Goal: Information Seeking & Learning: Learn about a topic

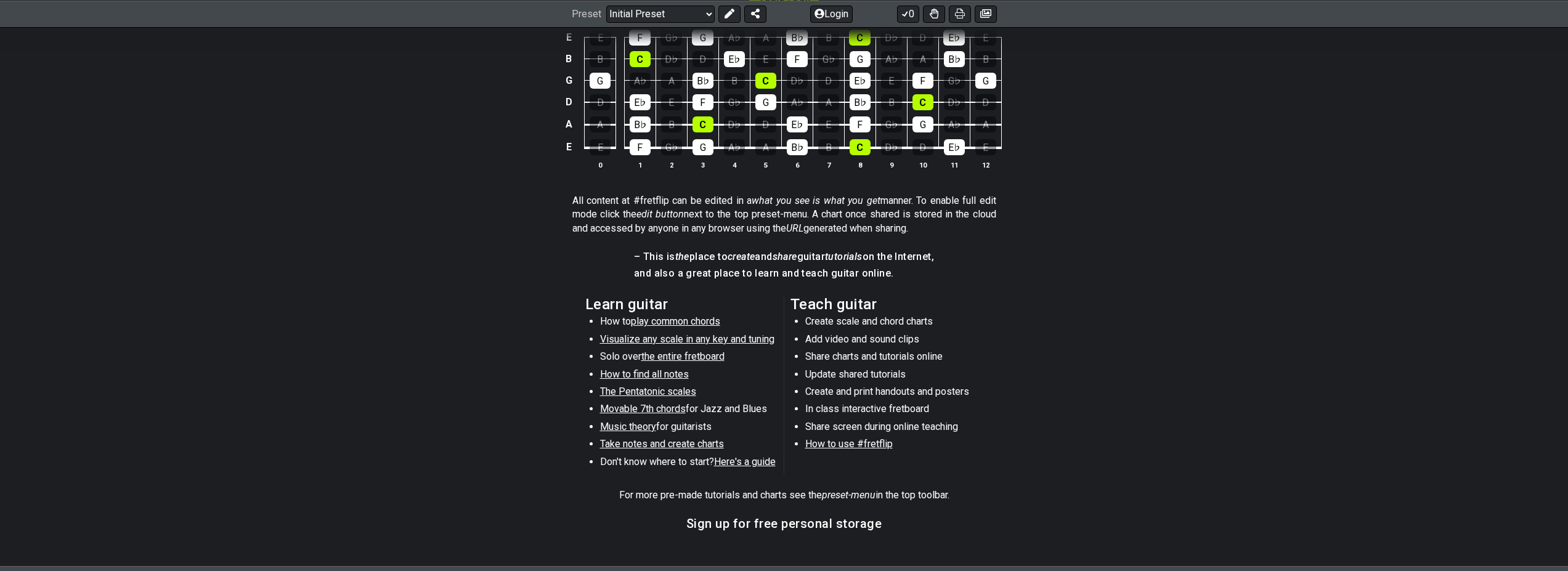
scroll to position [598, 0]
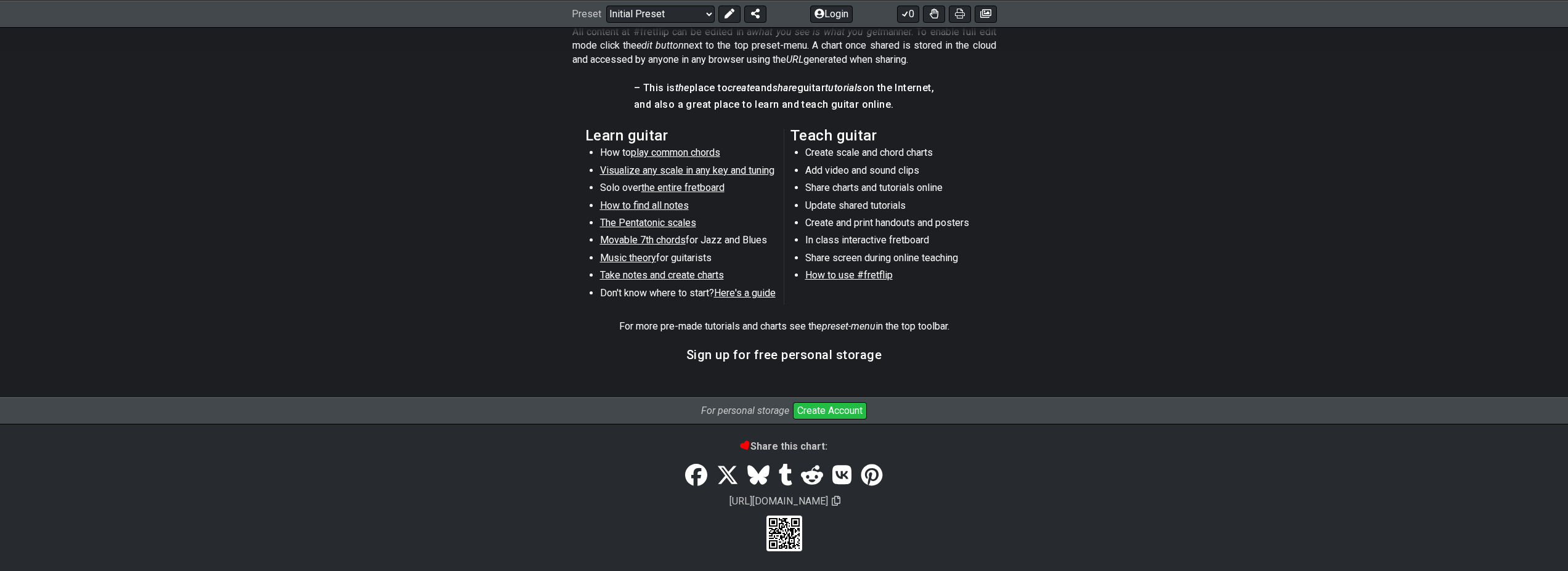
click at [675, 171] on span "Visualize any scale in any key and tuning" at bounding box center [687, 171] width 175 height 12
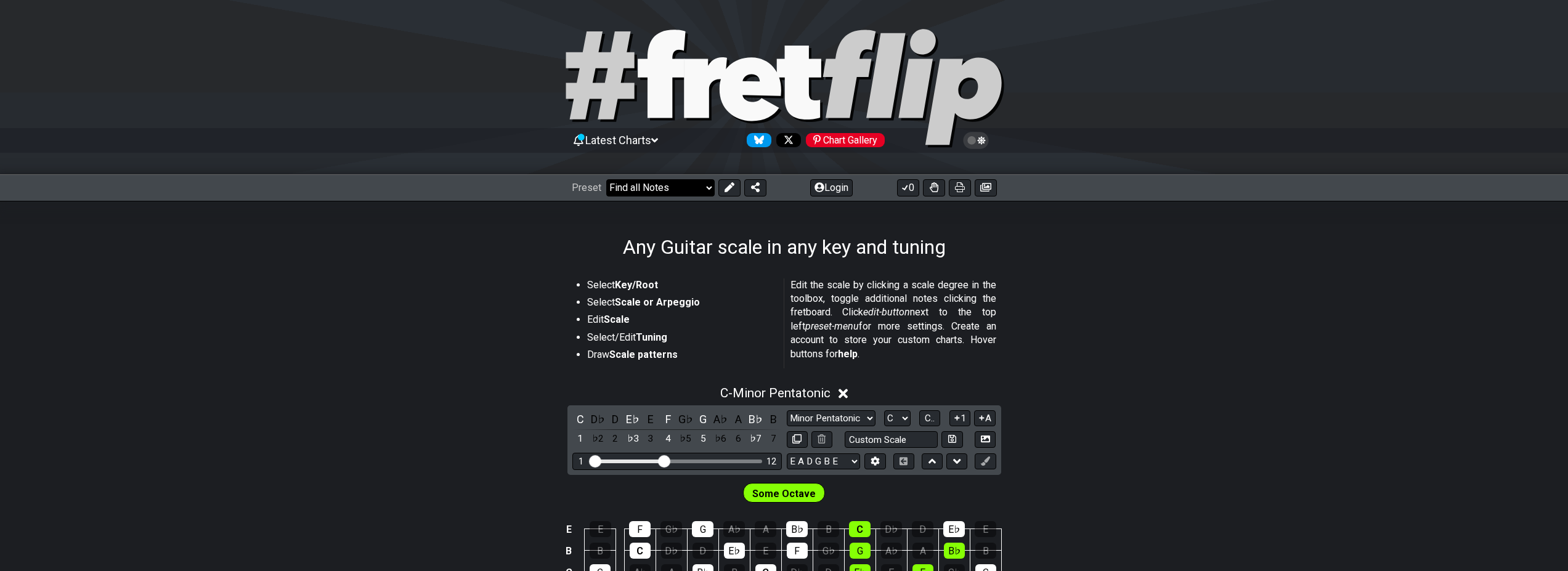
click at [606, 179] on select "Welcome to #fretflip! Initial Preset Custom Preset Minor Pentatonic Major Penta…" at bounding box center [661, 188] width 108 height 17
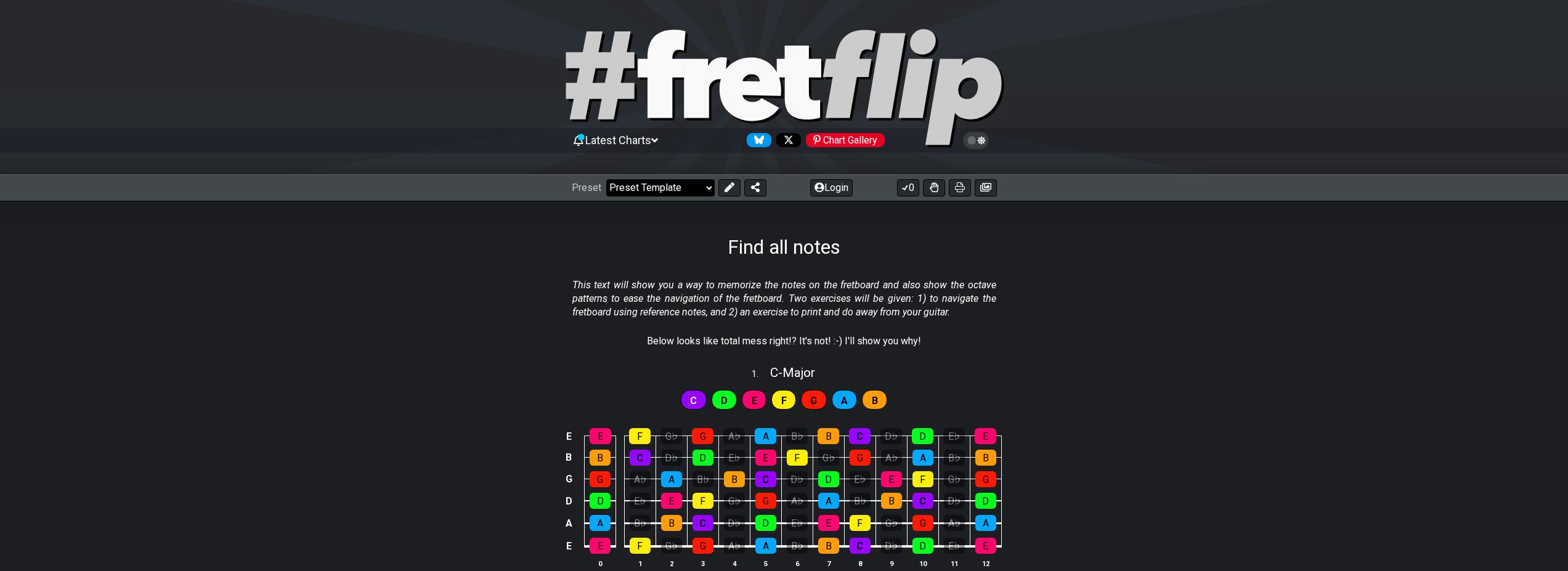
click at [606, 179] on select "Welcome to #fretflip! Initial Preset Custom Preset Minor Pentatonic Major Penta…" at bounding box center [661, 188] width 108 height 17
select select "/template"
select select "A"
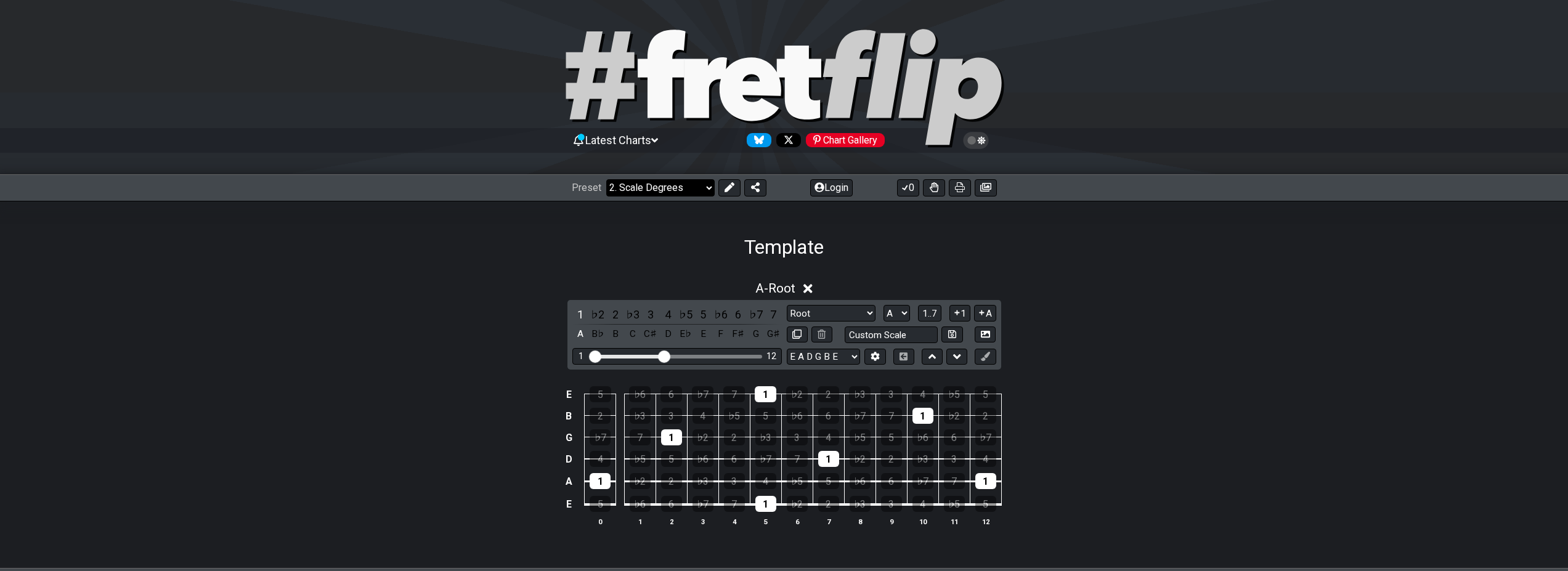
click at [606, 179] on select "Welcome to #fretflip! Initial Preset Custom Preset Minor Pentatonic Major Penta…" at bounding box center [661, 188] width 108 height 17
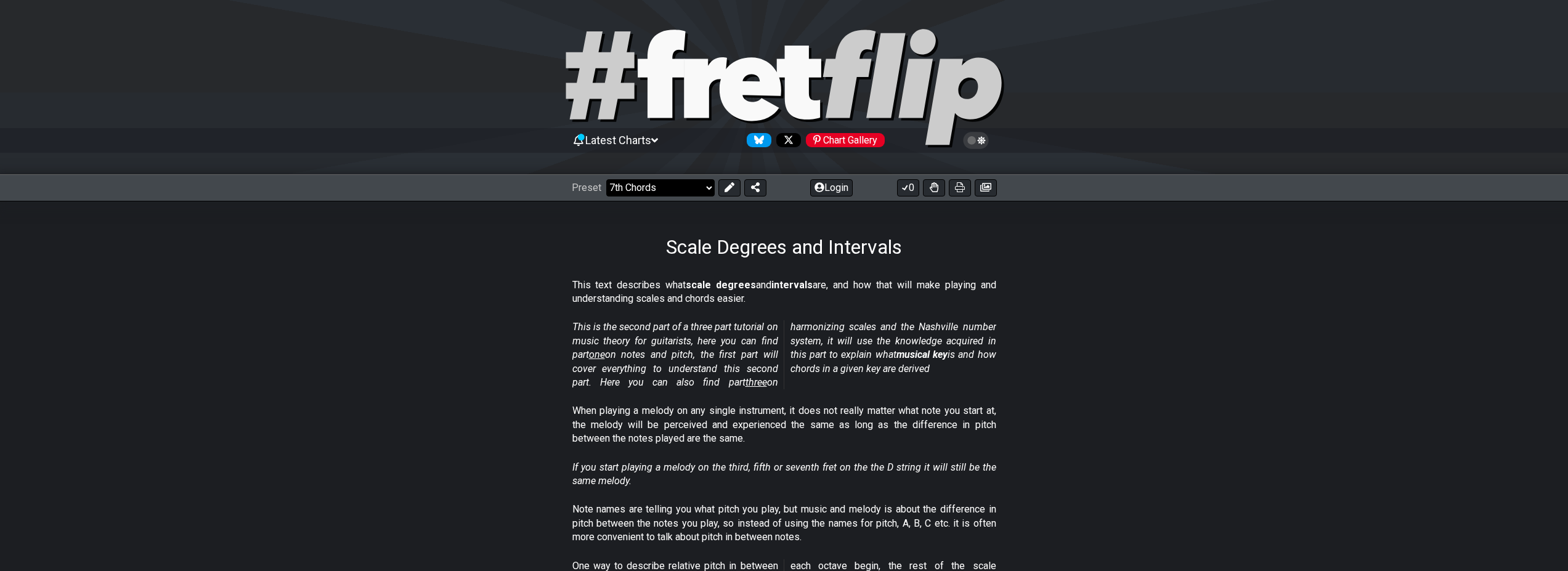
click at [606, 179] on select "Welcome to #fretflip! Initial Preset Custom Preset Minor Pentatonic Major Penta…" at bounding box center [661, 188] width 108 height 17
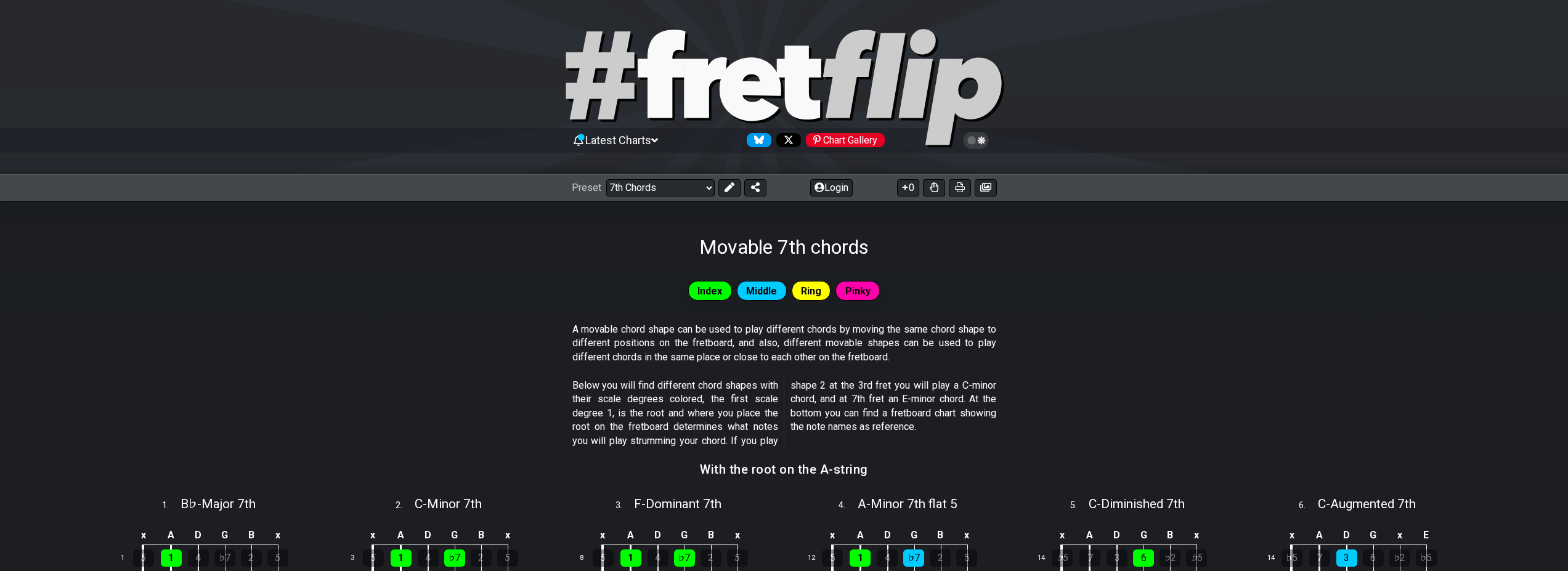
click at [282, 333] on section "A movable chord shape can be used to play different chords by moving the same c…" at bounding box center [784, 346] width 1568 height 56
click at [606, 179] on select "Welcome to #fretflip! Initial Preset Custom Preset Minor Pentatonic Major Penta…" at bounding box center [661, 188] width 108 height 17
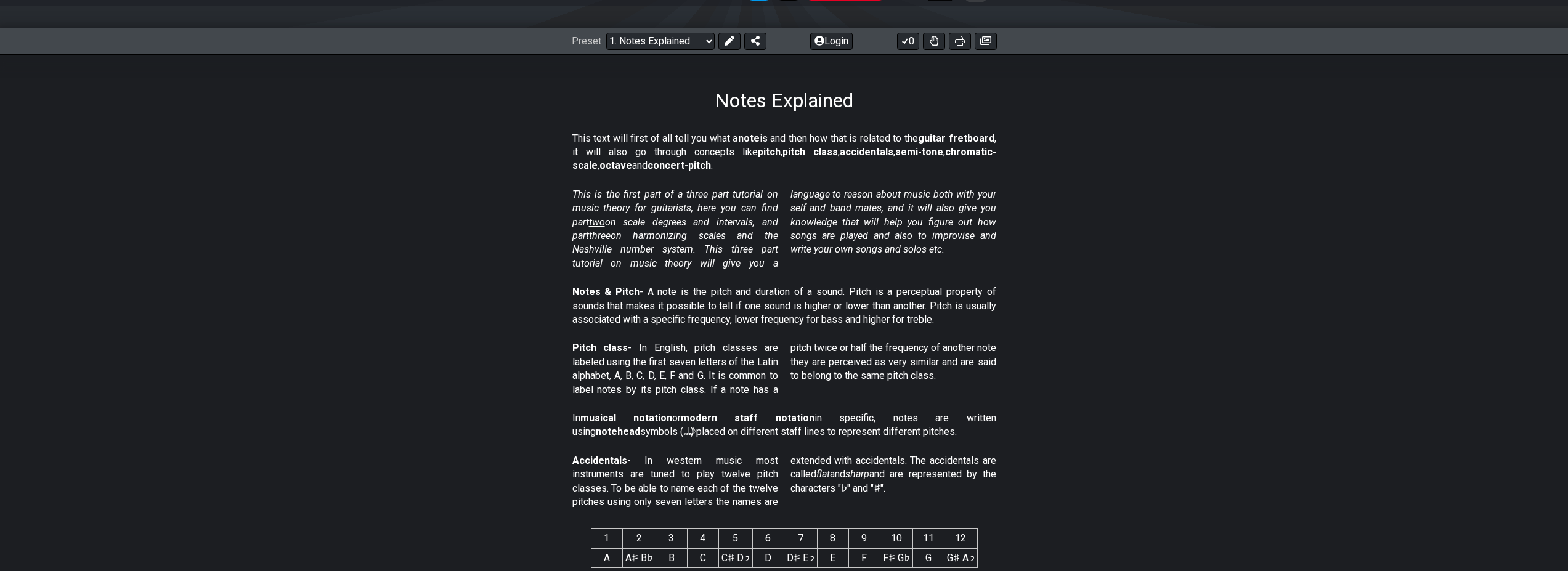
scroll to position [139, 0]
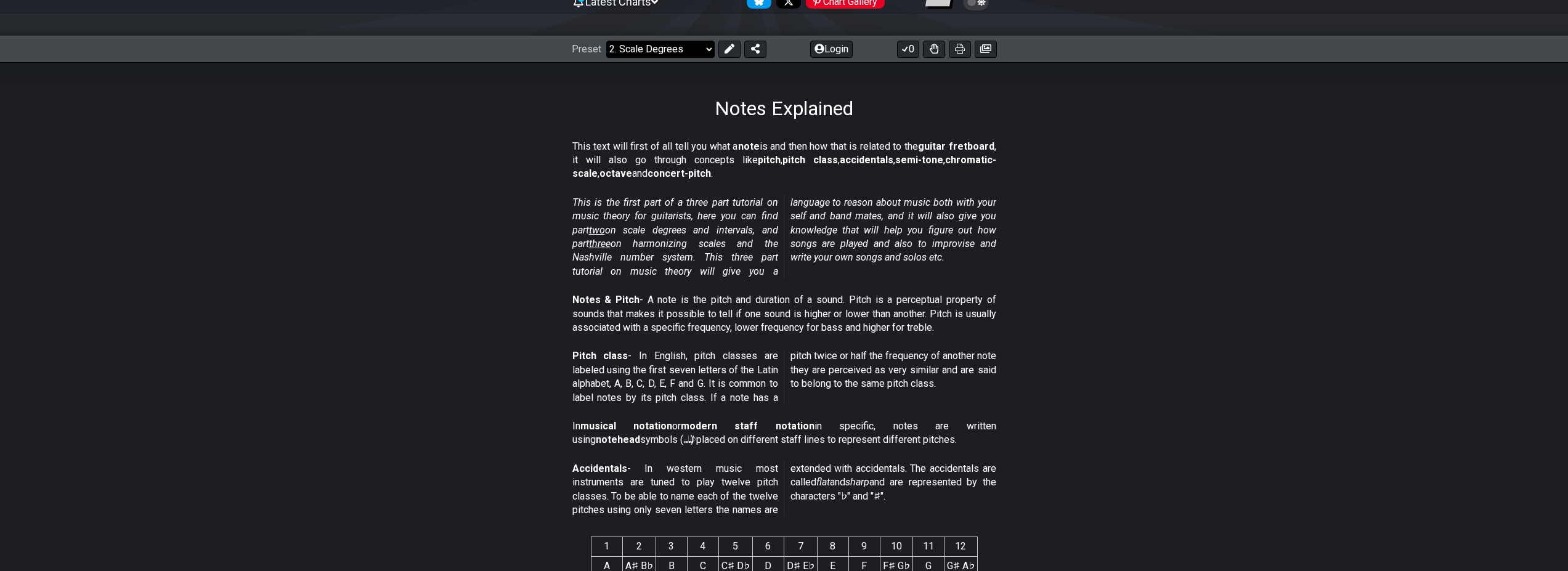
click at [606, 40] on select "Welcome to #fretflip! Initial Preset Custom Preset Minor Pentatonic Major Penta…" at bounding box center [661, 49] width 108 height 17
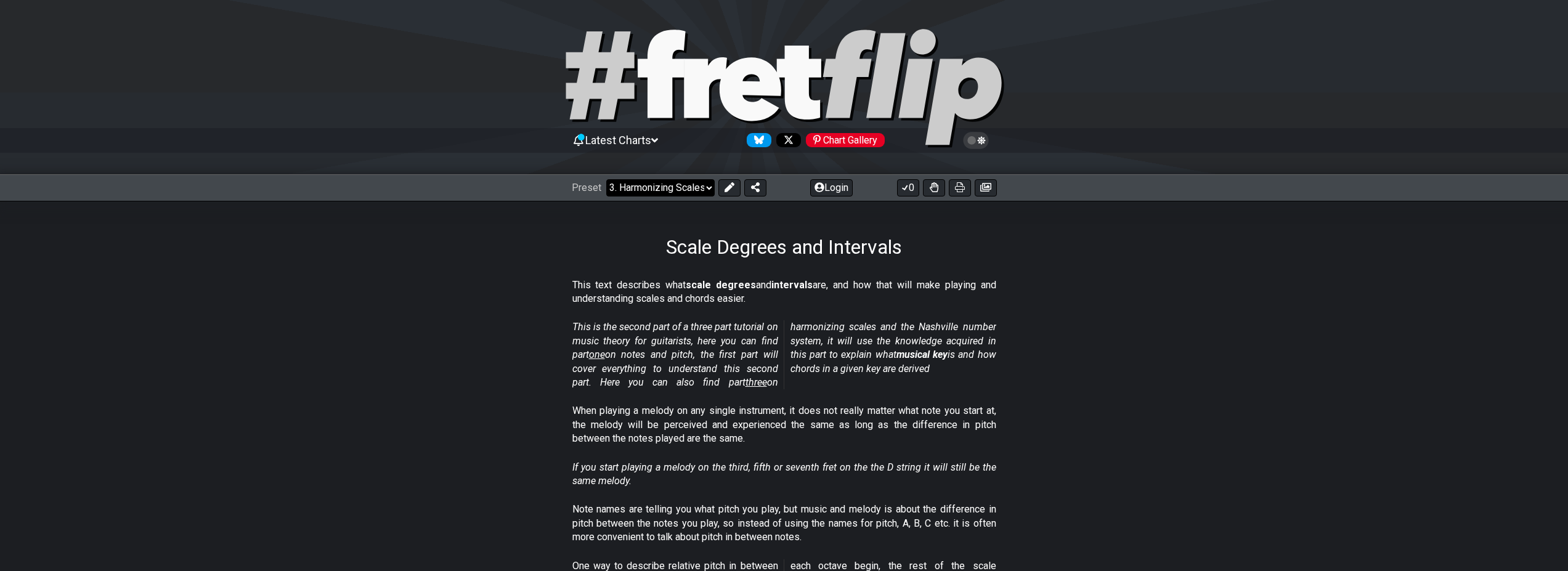
click at [606, 179] on select "Welcome to #fretflip! Initial Preset Custom Preset Minor Pentatonic Major Penta…" at bounding box center [661, 188] width 108 height 17
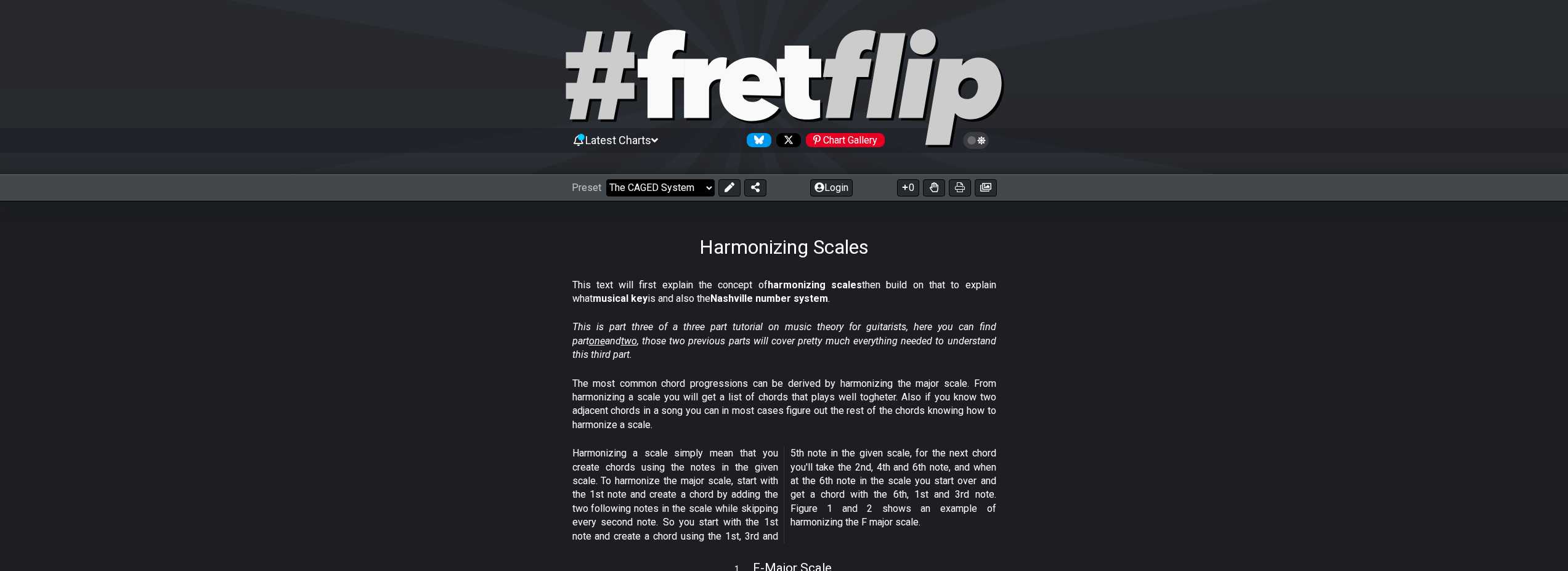
click at [606, 179] on select "Welcome to #fretflip! Initial Preset Custom Preset Minor Pentatonic Major Penta…" at bounding box center [661, 188] width 108 height 17
select select "/the-caged-system"
